Goal: Information Seeking & Learning: Understand process/instructions

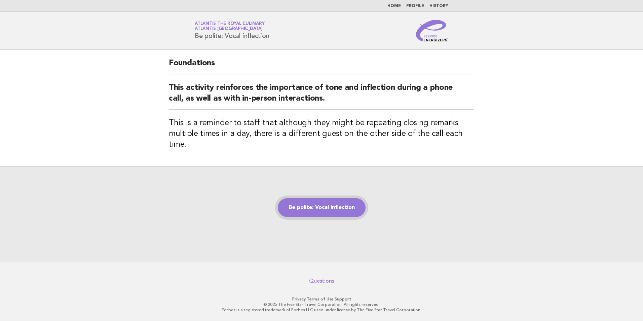
click at [325, 204] on link "Be polite: Vocal inflection" at bounding box center [322, 207] width 88 height 19
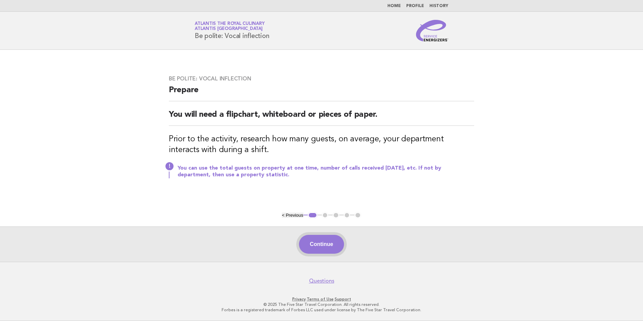
click at [331, 244] on button "Continue" at bounding box center [321, 244] width 45 height 19
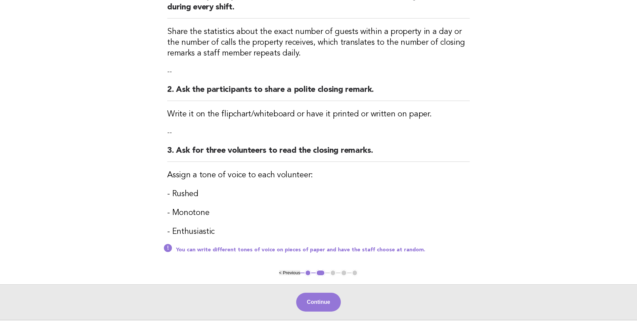
scroll to position [101, 0]
click at [310, 301] on button "Continue" at bounding box center [318, 301] width 45 height 19
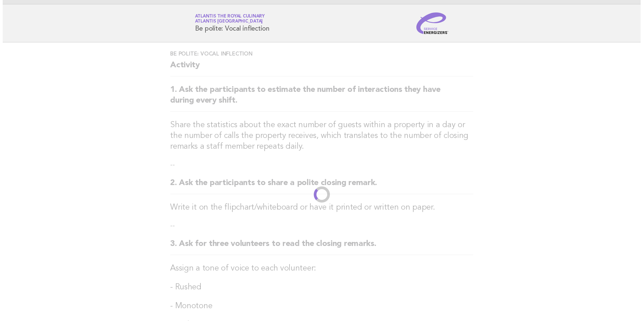
scroll to position [0, 0]
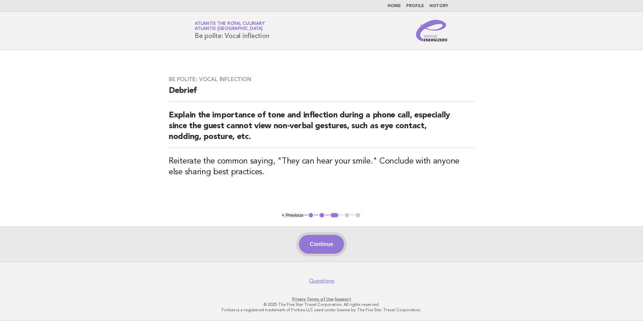
click at [319, 246] on button "Continue" at bounding box center [321, 244] width 45 height 19
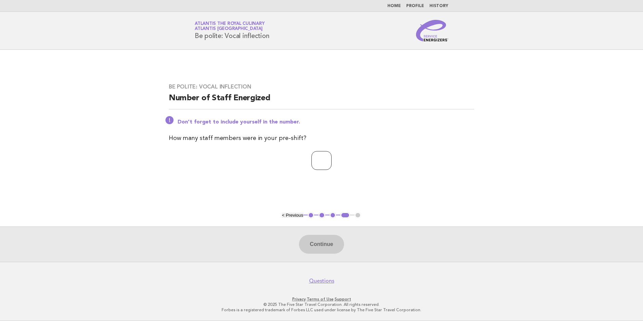
click at [317, 165] on input "number" at bounding box center [321, 160] width 20 height 19
